Goal: Complete application form

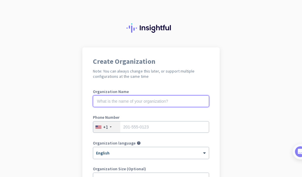
click at [151, 103] on input "text" at bounding box center [151, 101] width 116 height 12
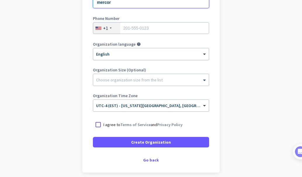
scroll to position [99, 0]
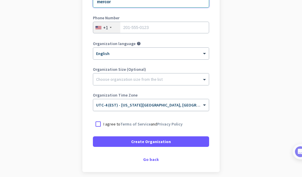
type input "mercor"
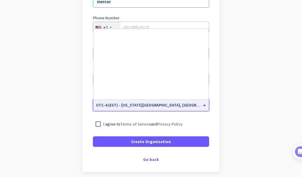
click at [186, 106] on span "UTC-4 (EST) - [US_STATE][GEOGRAPHIC_DATA], [GEOGRAPHIC_DATA], [GEOGRAPHIC_DATA]…" at bounding box center [198, 104] width 204 height 5
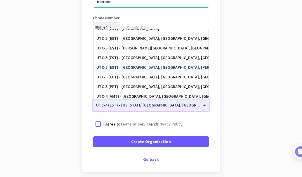
scroll to position [343, 0]
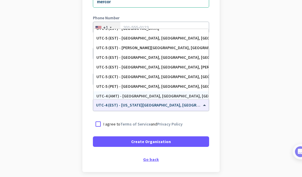
click at [147, 161] on div "Go back" at bounding box center [151, 159] width 116 height 4
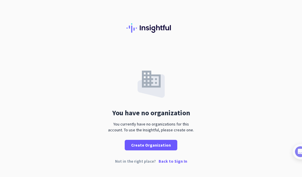
click at [176, 160] on p "Back to Sign In" at bounding box center [173, 161] width 29 height 4
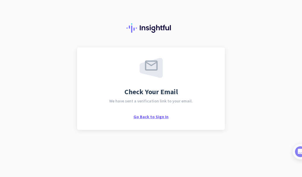
click at [154, 118] on span "Go Back to Sign In" at bounding box center [151, 116] width 35 height 5
